Goal: Navigation & Orientation: Find specific page/section

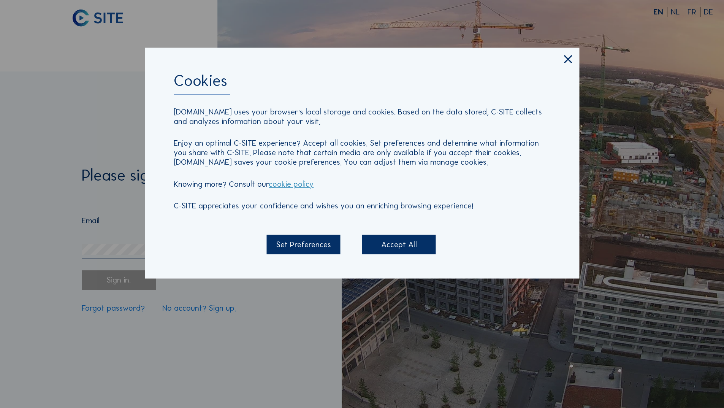
click at [390, 248] on div "Accept All" at bounding box center [399, 244] width 74 height 19
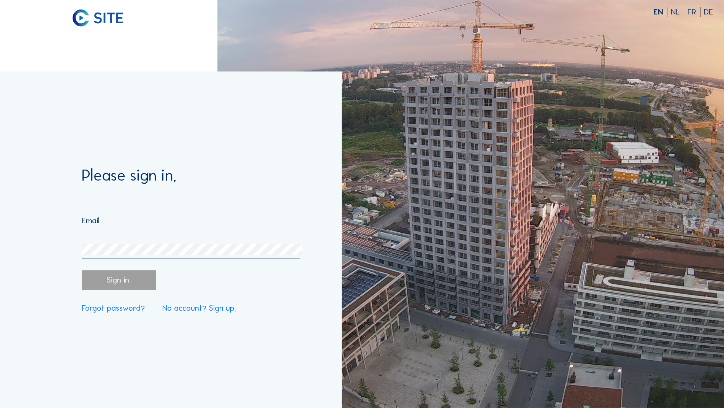
click at [124, 222] on input "email" at bounding box center [191, 221] width 218 height 10
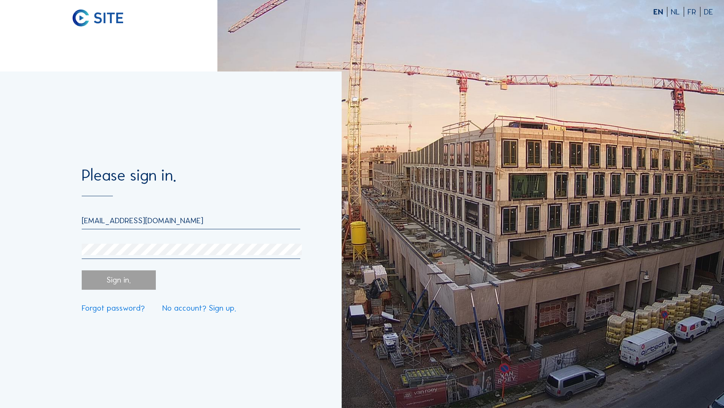
type input "[EMAIL_ADDRESS][DOMAIN_NAME]"
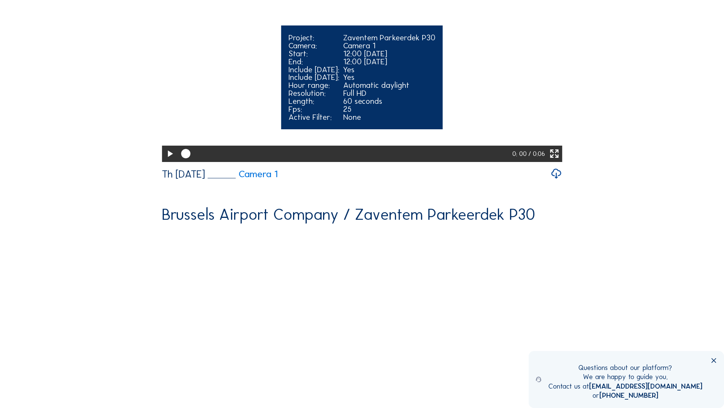
click at [557, 161] on icon at bounding box center [554, 154] width 11 height 14
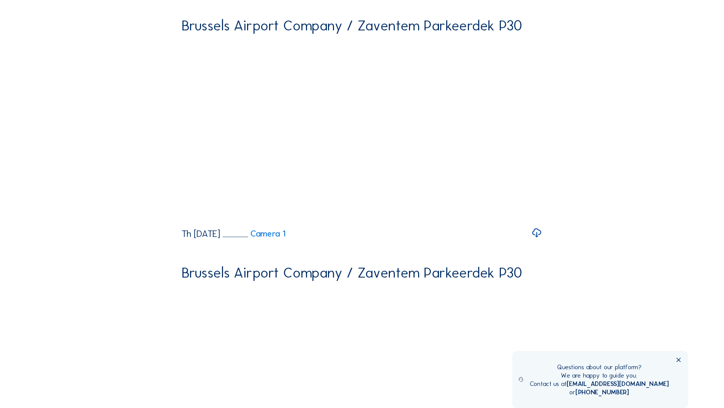
scroll to position [684, 0]
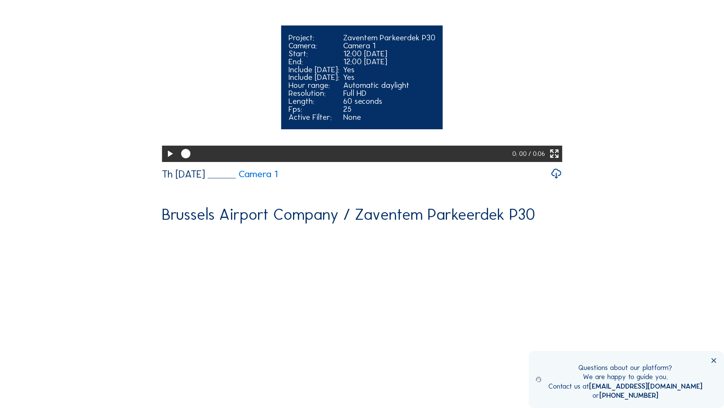
click at [559, 161] on icon at bounding box center [554, 154] width 11 height 14
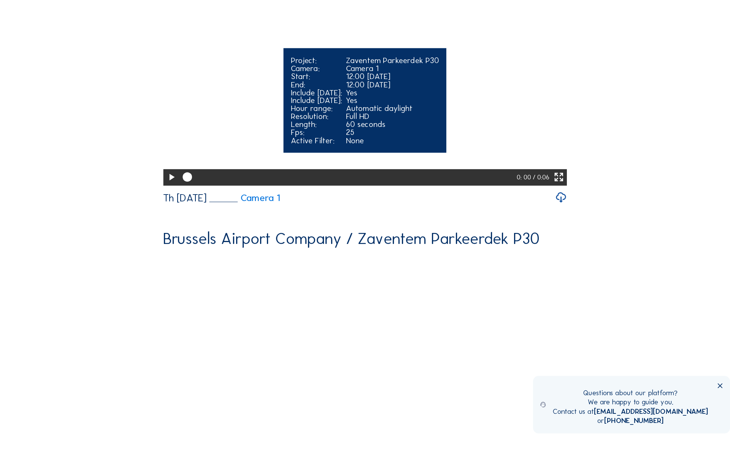
scroll to position [621, 0]
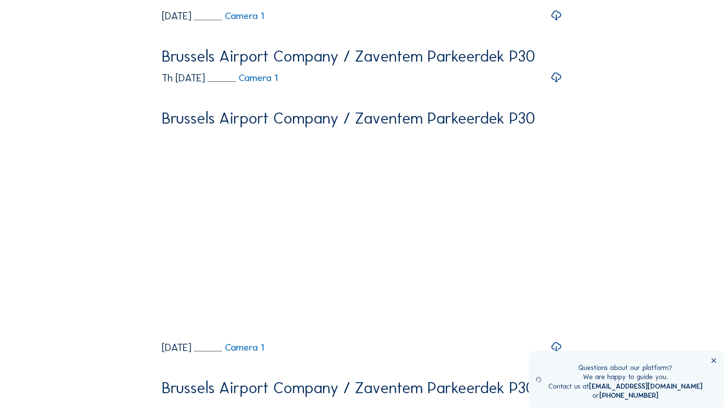
scroll to position [342, 0]
